Goal: Task Accomplishment & Management: Manage account settings

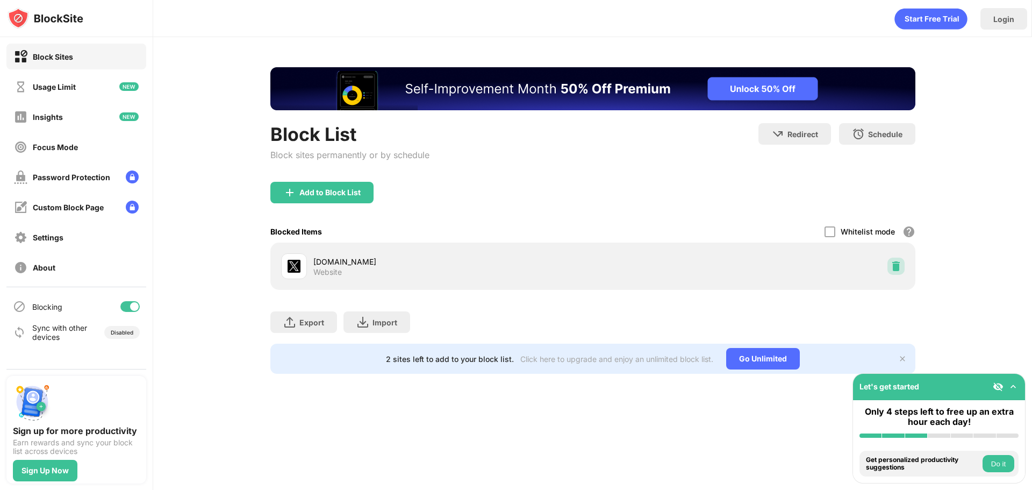
click at [899, 270] on img at bounding box center [896, 266] width 11 height 11
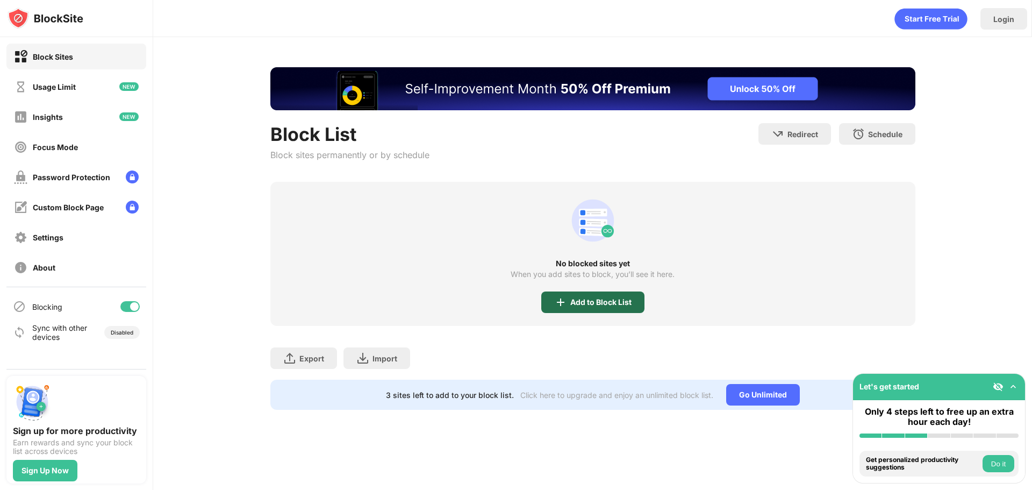
click at [617, 298] on div "Add to Block List" at bounding box center [601, 302] width 61 height 9
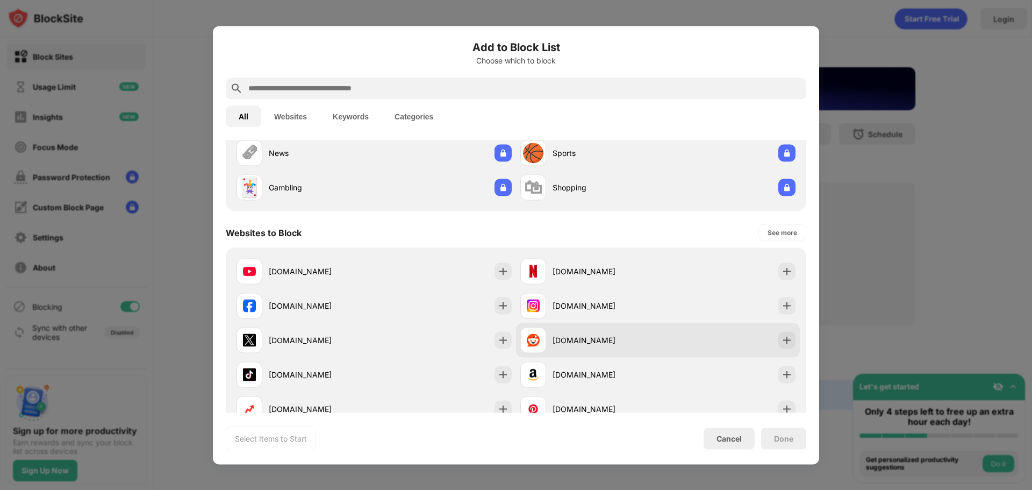
scroll to position [108, 0]
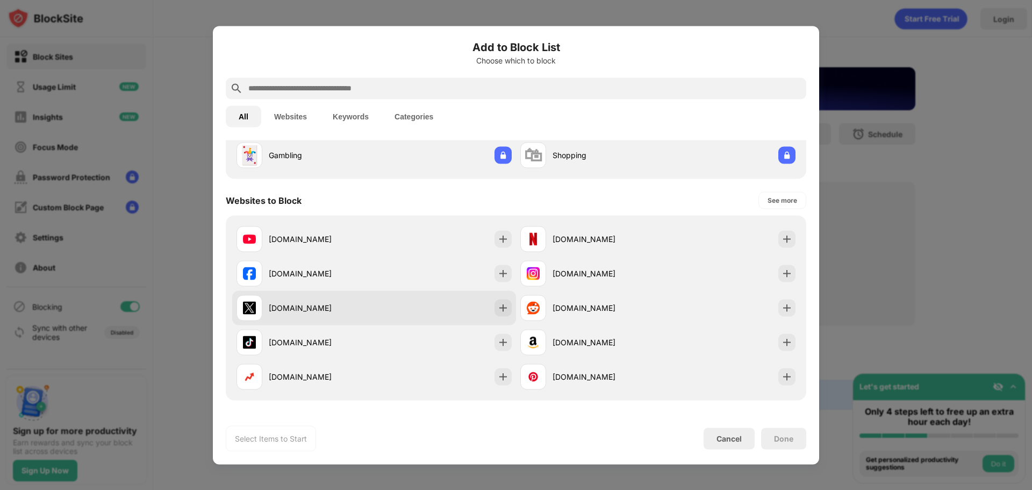
click at [498, 311] on img at bounding box center [503, 307] width 11 height 11
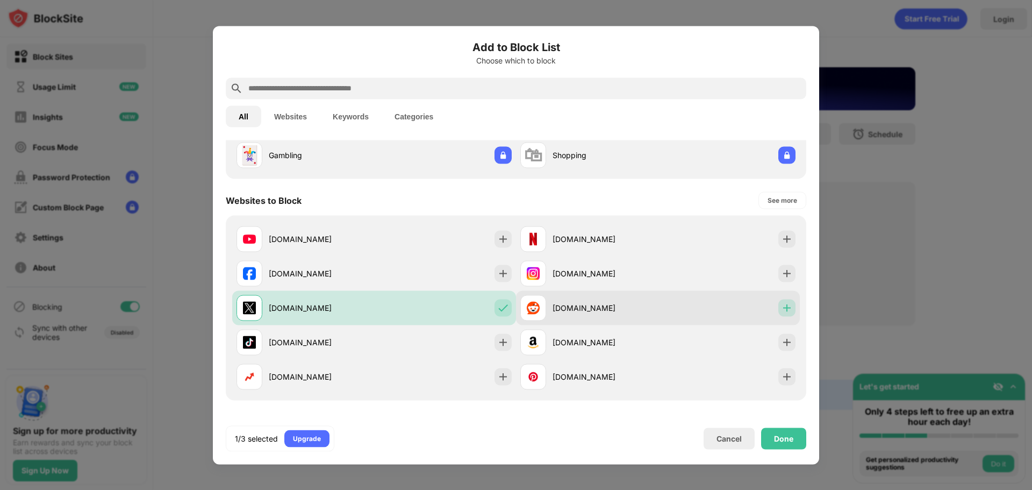
click at [779, 313] on div at bounding box center [787, 307] width 17 height 17
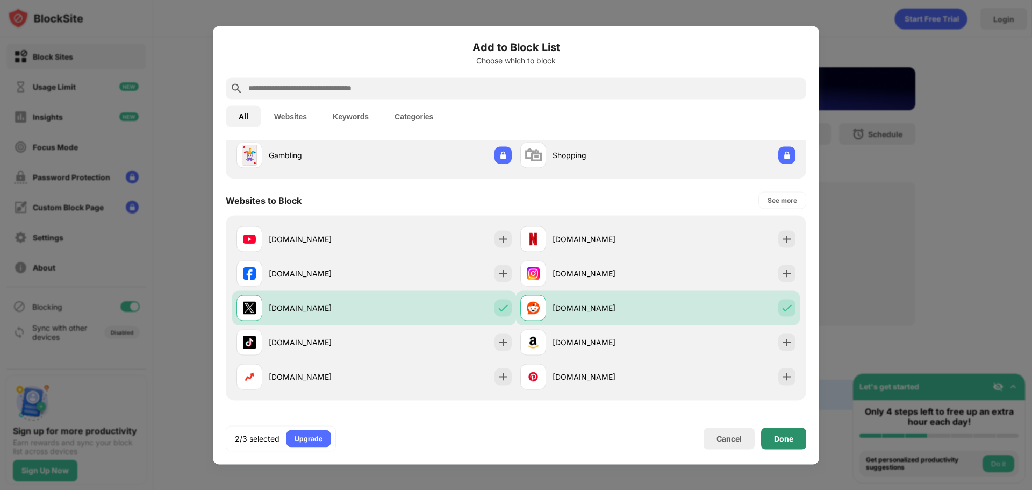
click at [784, 444] on div "Done" at bounding box center [783, 438] width 45 height 22
